Goal: Navigation & Orientation: Understand site structure

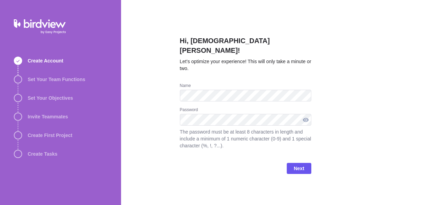
click at [307, 114] on div at bounding box center [305, 120] width 11 height 12
click at [300, 165] on span "Next" at bounding box center [299, 169] width 10 height 8
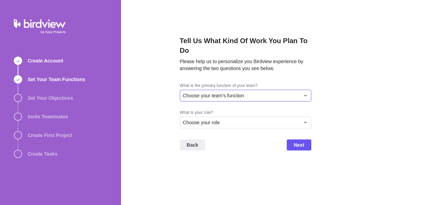
click at [240, 96] on span "Choose your team's function" at bounding box center [213, 95] width 61 height 7
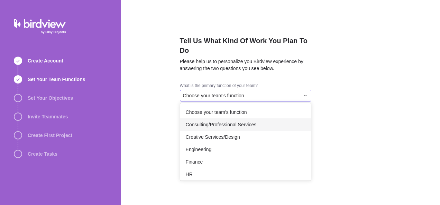
click at [224, 125] on span "Consulting/Professional Services" at bounding box center [221, 124] width 71 height 7
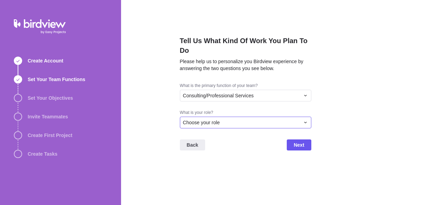
click at [227, 122] on div "Choose your role" at bounding box center [241, 122] width 117 height 7
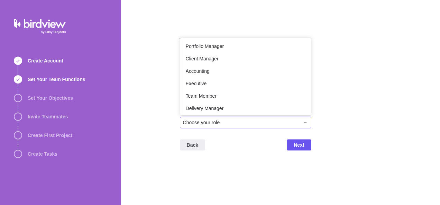
scroll to position [40, 0]
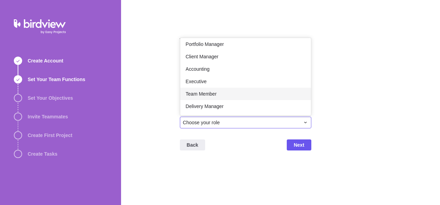
click at [212, 93] on span "Team Member" at bounding box center [201, 94] width 31 height 7
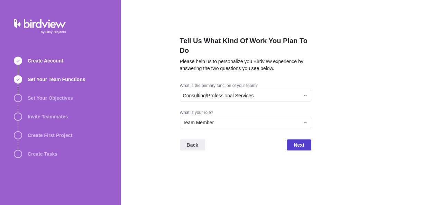
click at [300, 144] on span "Next" at bounding box center [299, 145] width 10 height 8
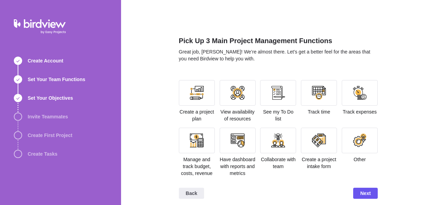
scroll to position [4, 0]
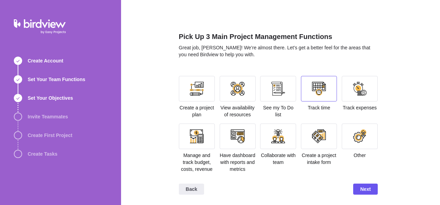
click at [319, 86] on div at bounding box center [319, 89] width 14 height 14
click at [204, 94] on div at bounding box center [197, 89] width 36 height 26
click at [237, 142] on div at bounding box center [238, 137] width 14 height 14
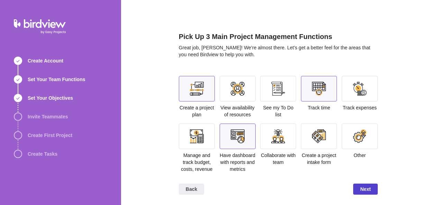
click at [364, 187] on span "Next" at bounding box center [365, 189] width 10 height 8
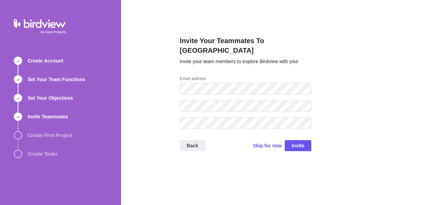
scroll to position [0, 0]
click at [277, 142] on span "Skip for now" at bounding box center [267, 145] width 29 height 7
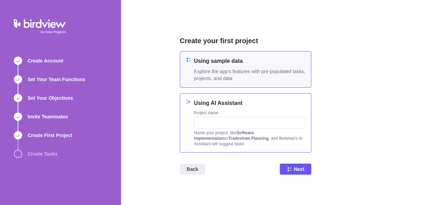
click at [265, 105] on h4 "Using AI Assistant" at bounding box center [249, 103] width 111 height 8
click at [261, 63] on h4 "Using sample data" at bounding box center [249, 61] width 111 height 8
click at [301, 168] on span "Next" at bounding box center [299, 169] width 10 height 8
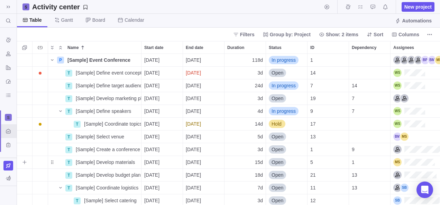
scroll to position [146, 418]
click at [8, 6] on icon at bounding box center [8, 7] width 3 height 2
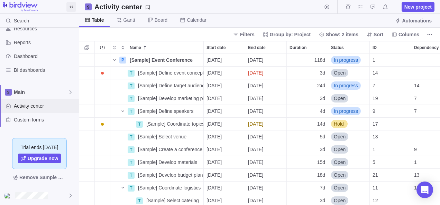
scroll to position [35, 0]
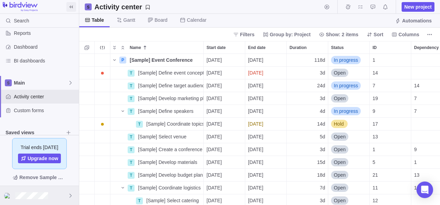
click at [62, 193] on div at bounding box center [39, 195] width 79 height 19
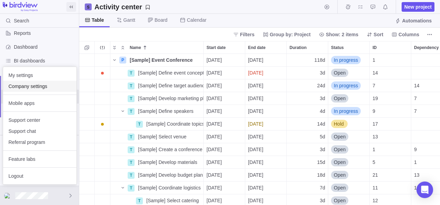
click at [38, 86] on span "Company settings" at bounding box center [40, 86] width 62 height 7
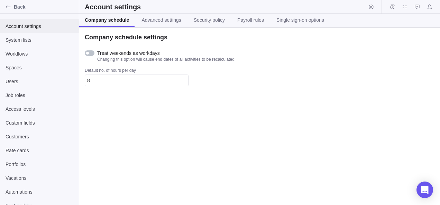
click at [18, 30] on div "Account settings" at bounding box center [39, 26] width 79 height 14
click at [16, 44] on div "System lists" at bounding box center [39, 40] width 79 height 14
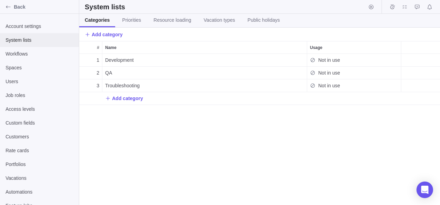
scroll to position [146, 355]
click at [24, 27] on span "Account settings" at bounding box center [40, 26] width 68 height 7
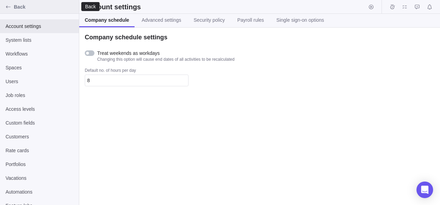
click at [7, 3] on div "Back" at bounding box center [8, 6] width 11 height 11
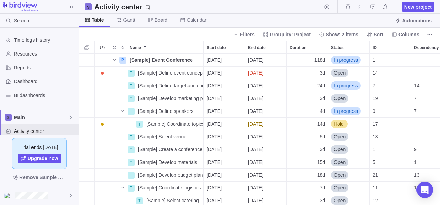
scroll to position [146, 355]
click at [31, 36] on div "Time logs history" at bounding box center [39, 40] width 79 height 14
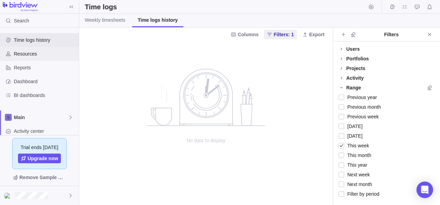
click at [26, 53] on span "Resources" at bounding box center [45, 53] width 62 height 7
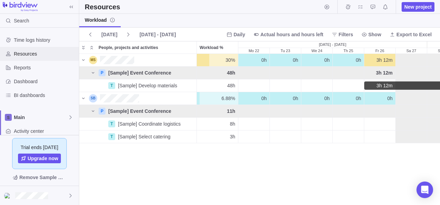
scroll to position [146, 355]
click at [28, 70] on span "Reports" at bounding box center [45, 67] width 62 height 7
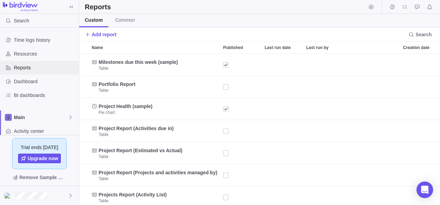
scroll to position [146, 355]
click at [31, 81] on span "Dashboard" at bounding box center [45, 81] width 62 height 7
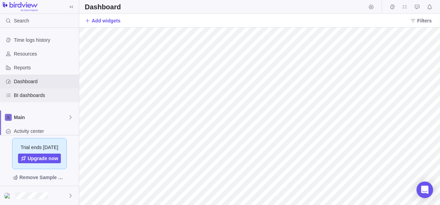
click at [37, 95] on span "BI dashboards" at bounding box center [45, 95] width 62 height 7
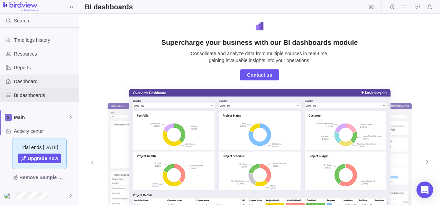
click at [24, 80] on span "Dashboard" at bounding box center [45, 81] width 62 height 7
